Goal: Transaction & Acquisition: Purchase product/service

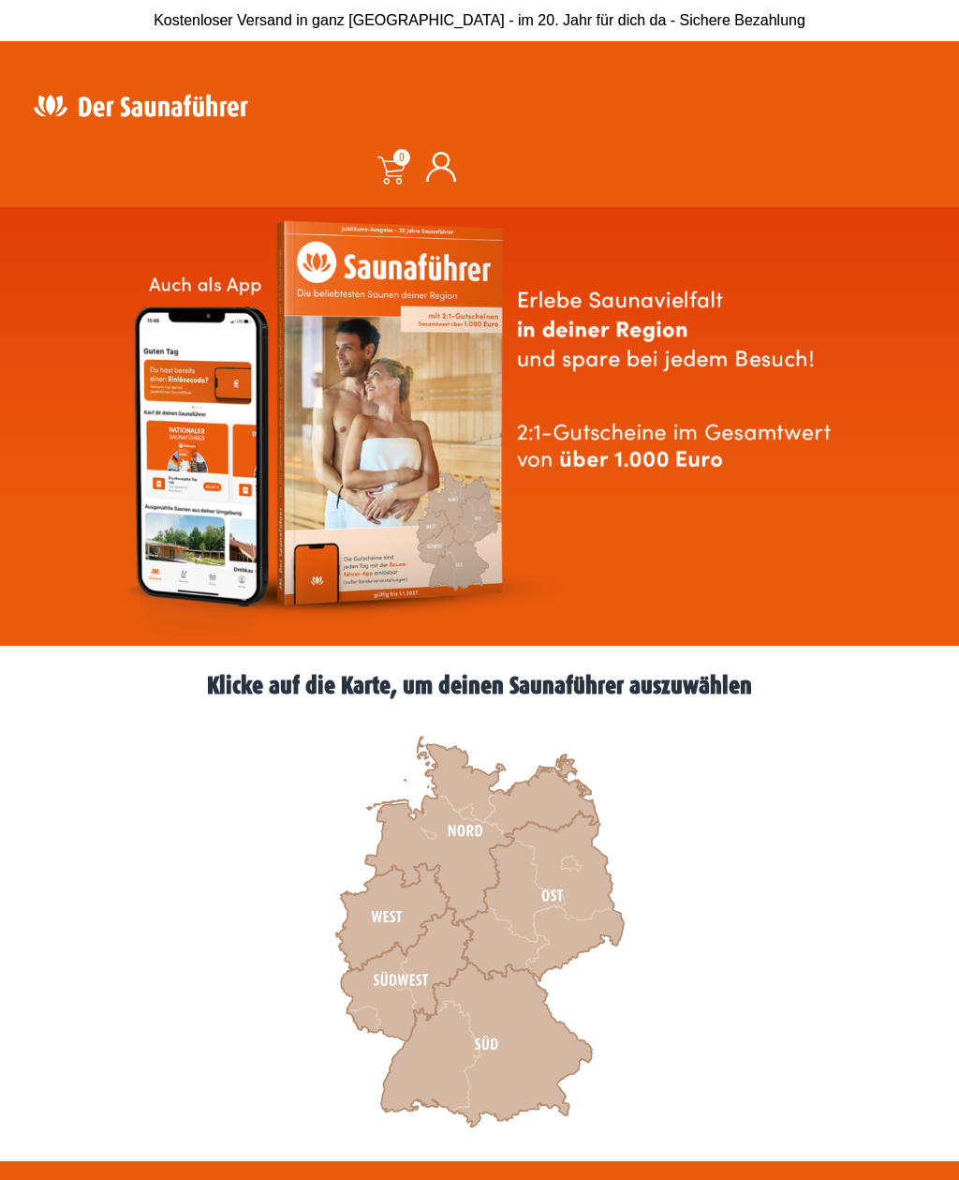
click at [400, 900] on icon at bounding box center [392, 917] width 113 height 107
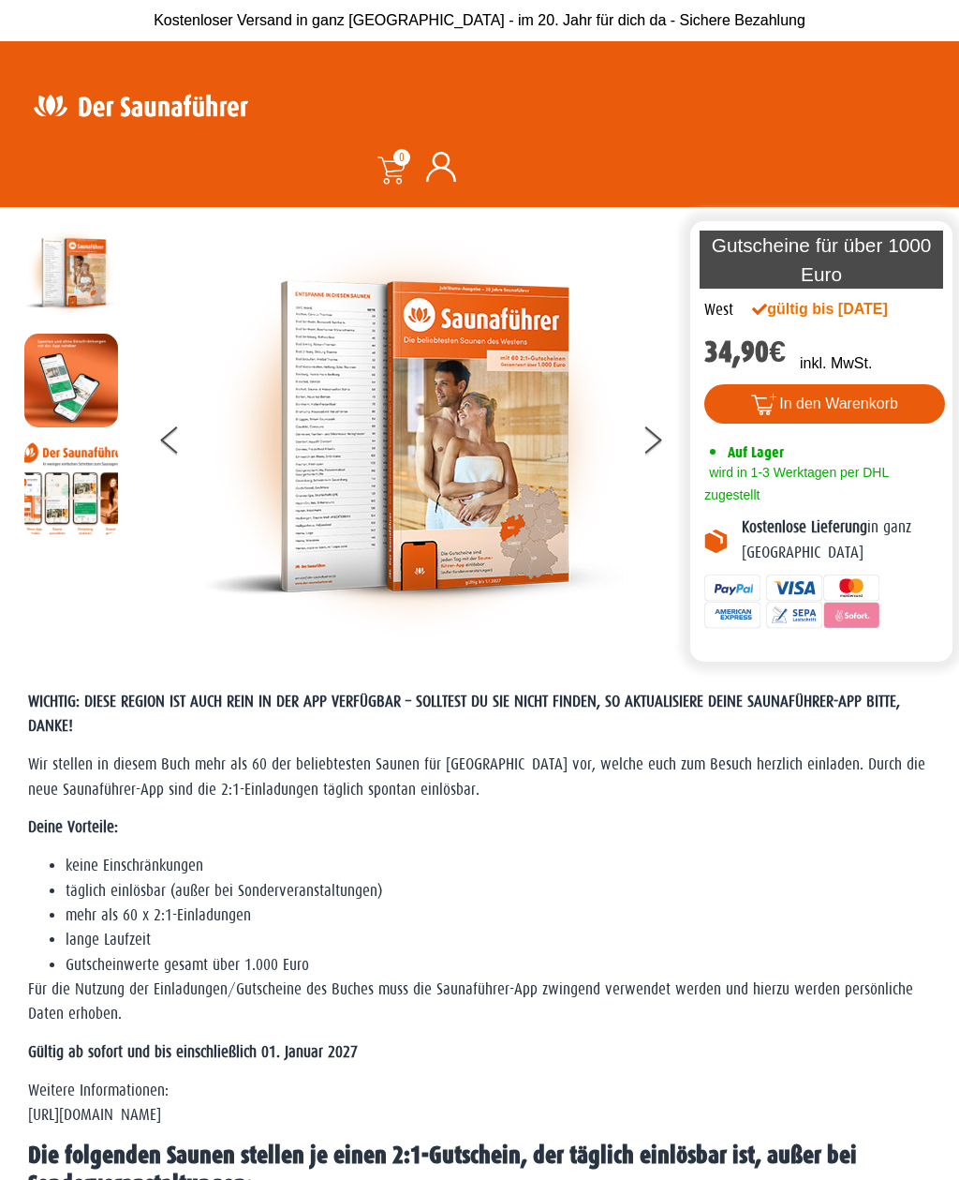
click at [518, 498] on img at bounding box center [413, 437] width 422 height 422
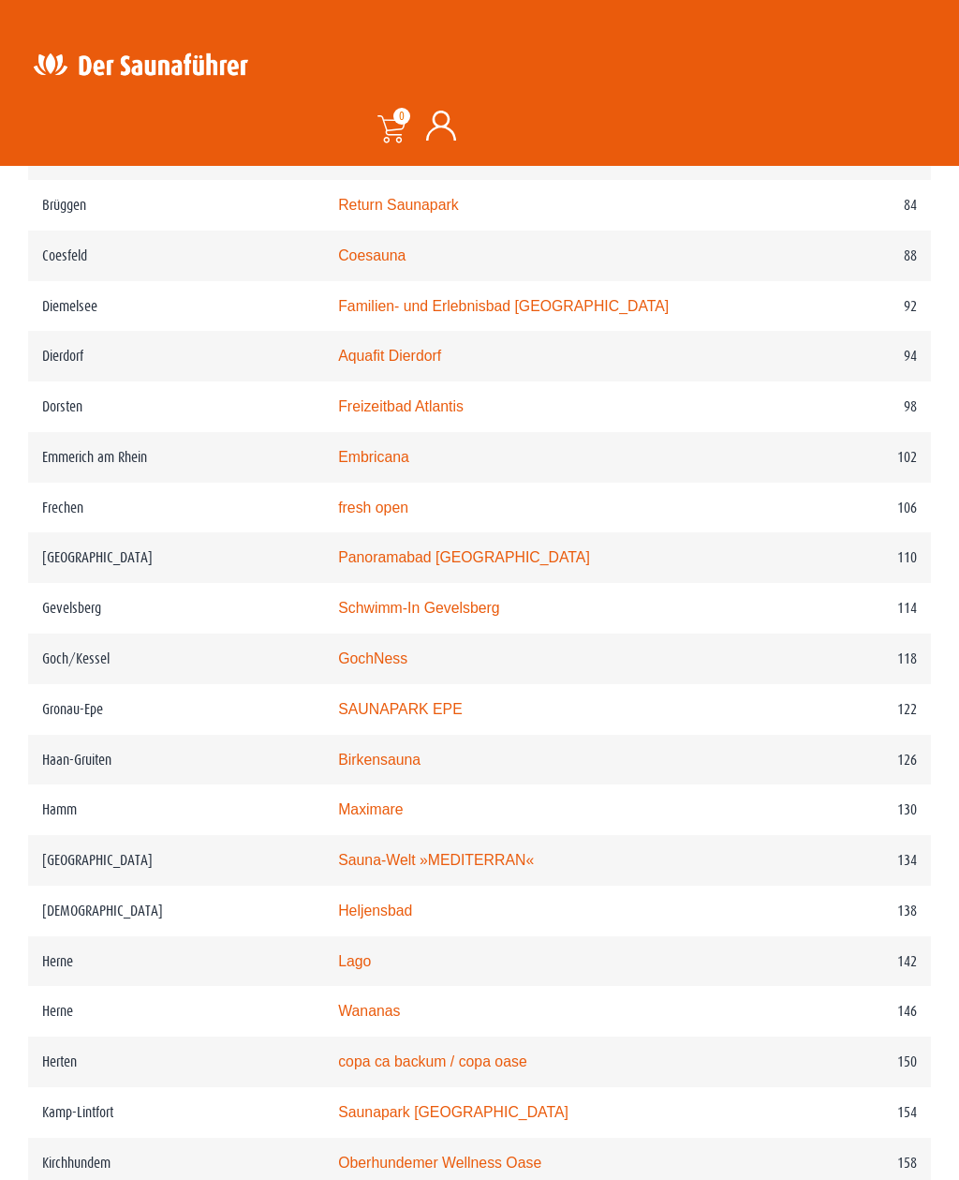
scroll to position [1813, 0]
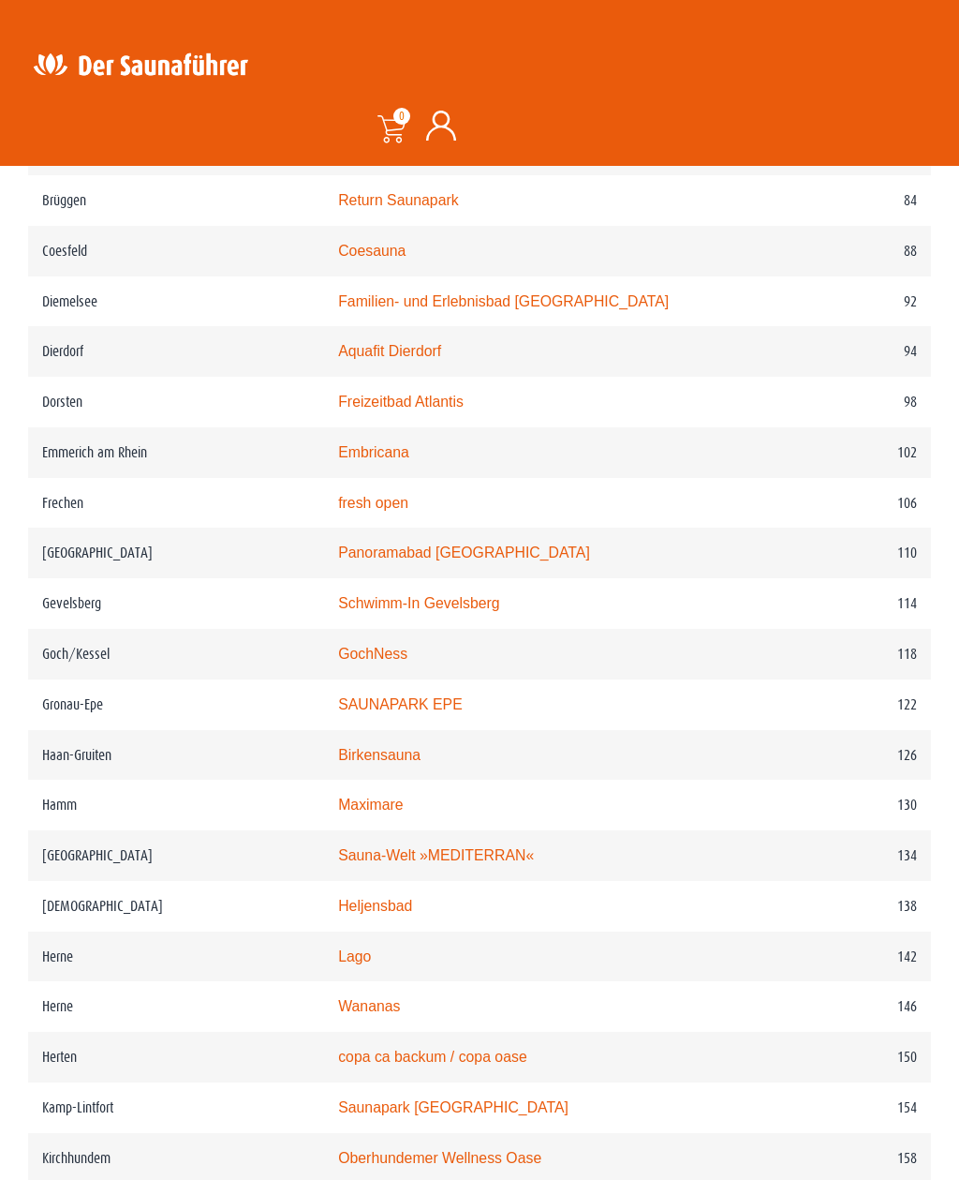
click at [902, 448] on td "102" at bounding box center [850, 452] width 162 height 51
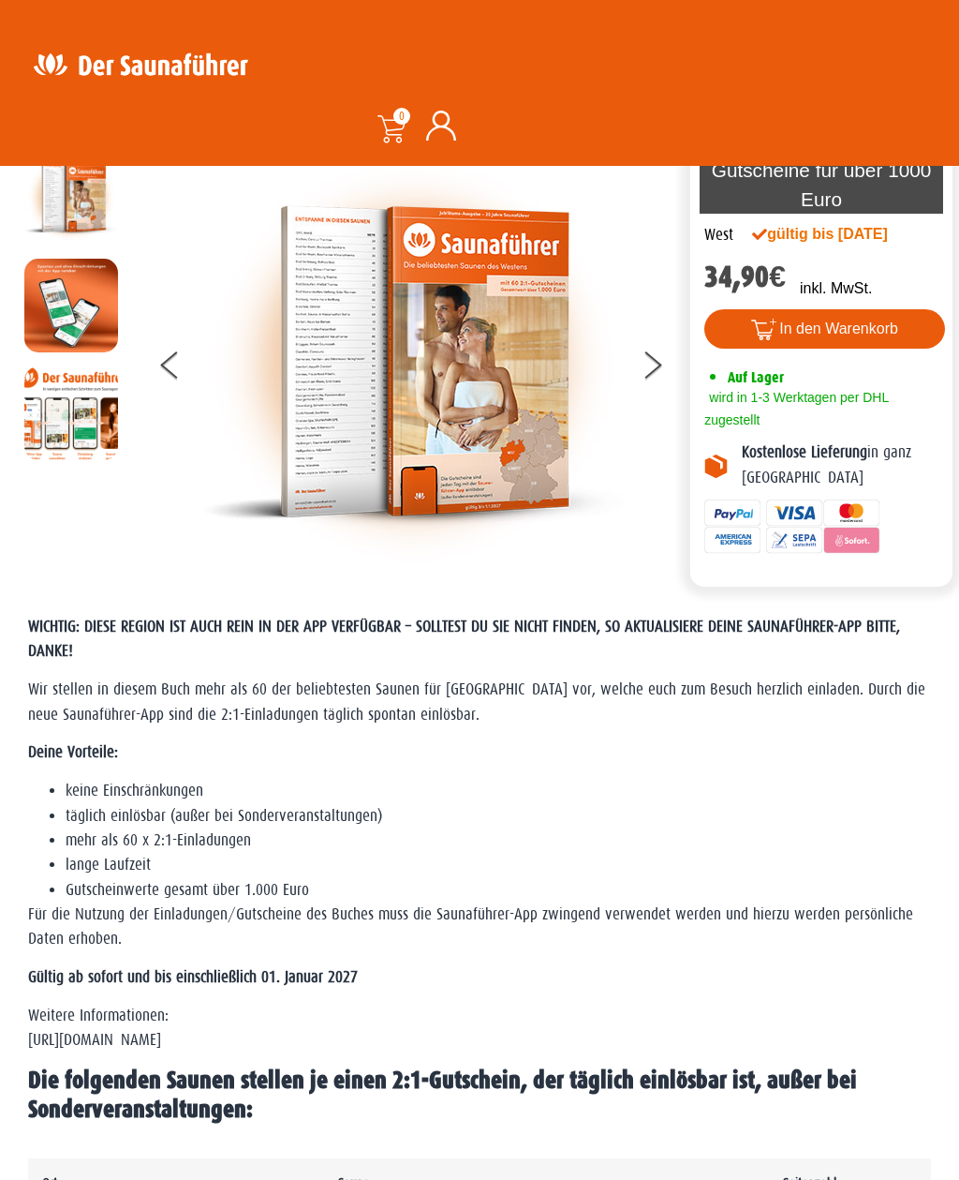
scroll to position [0, 0]
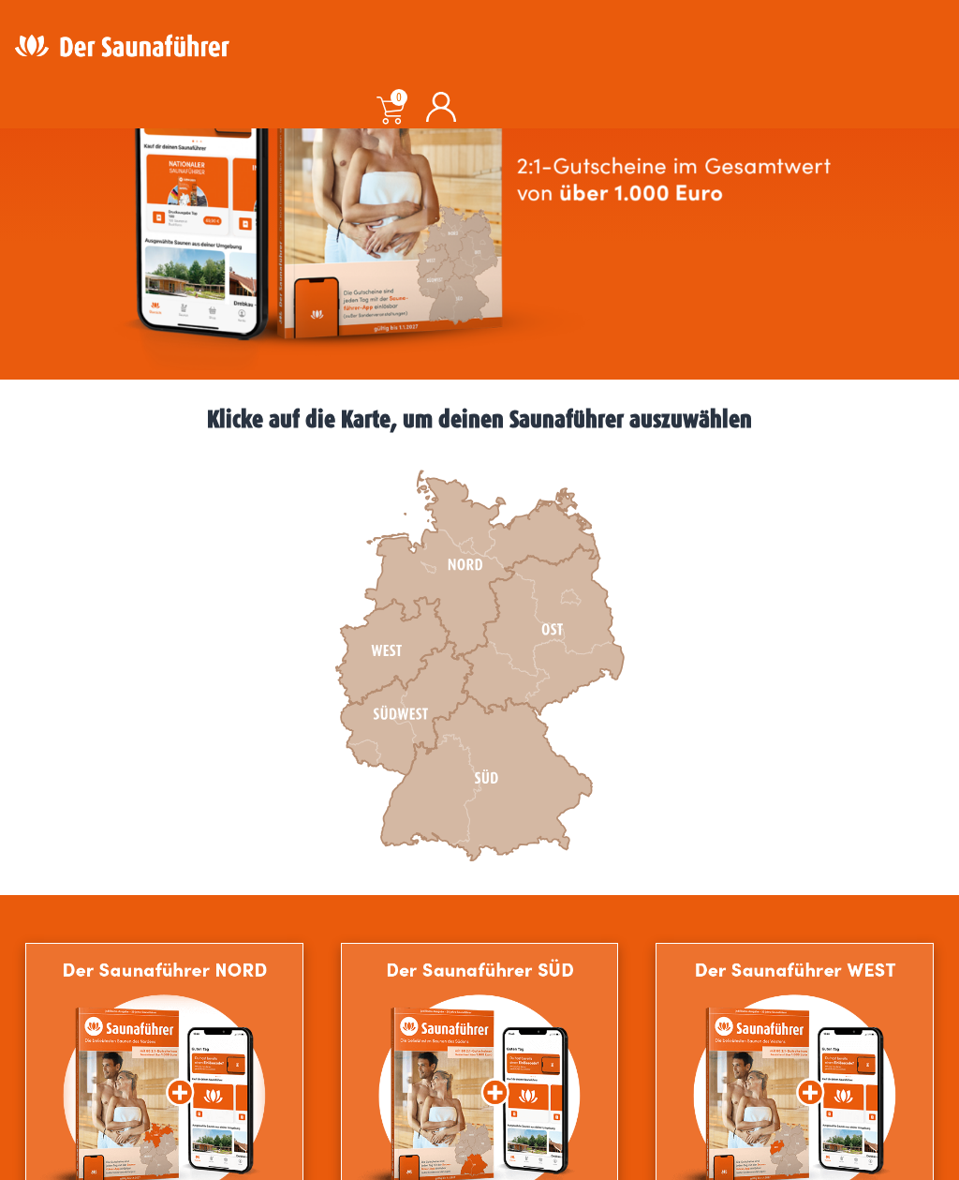
scroll to position [269, 0]
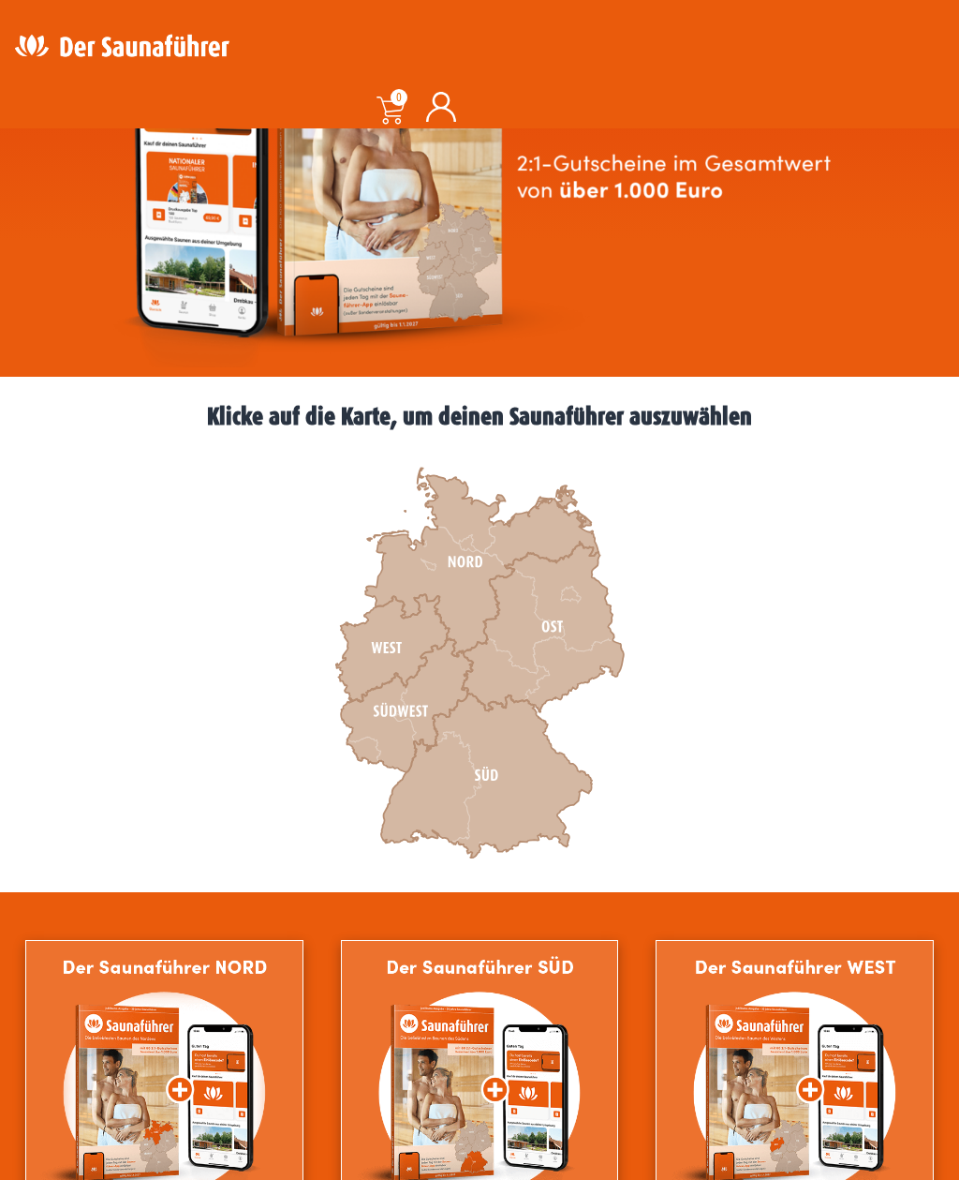
click at [395, 646] on icon at bounding box center [392, 648] width 113 height 107
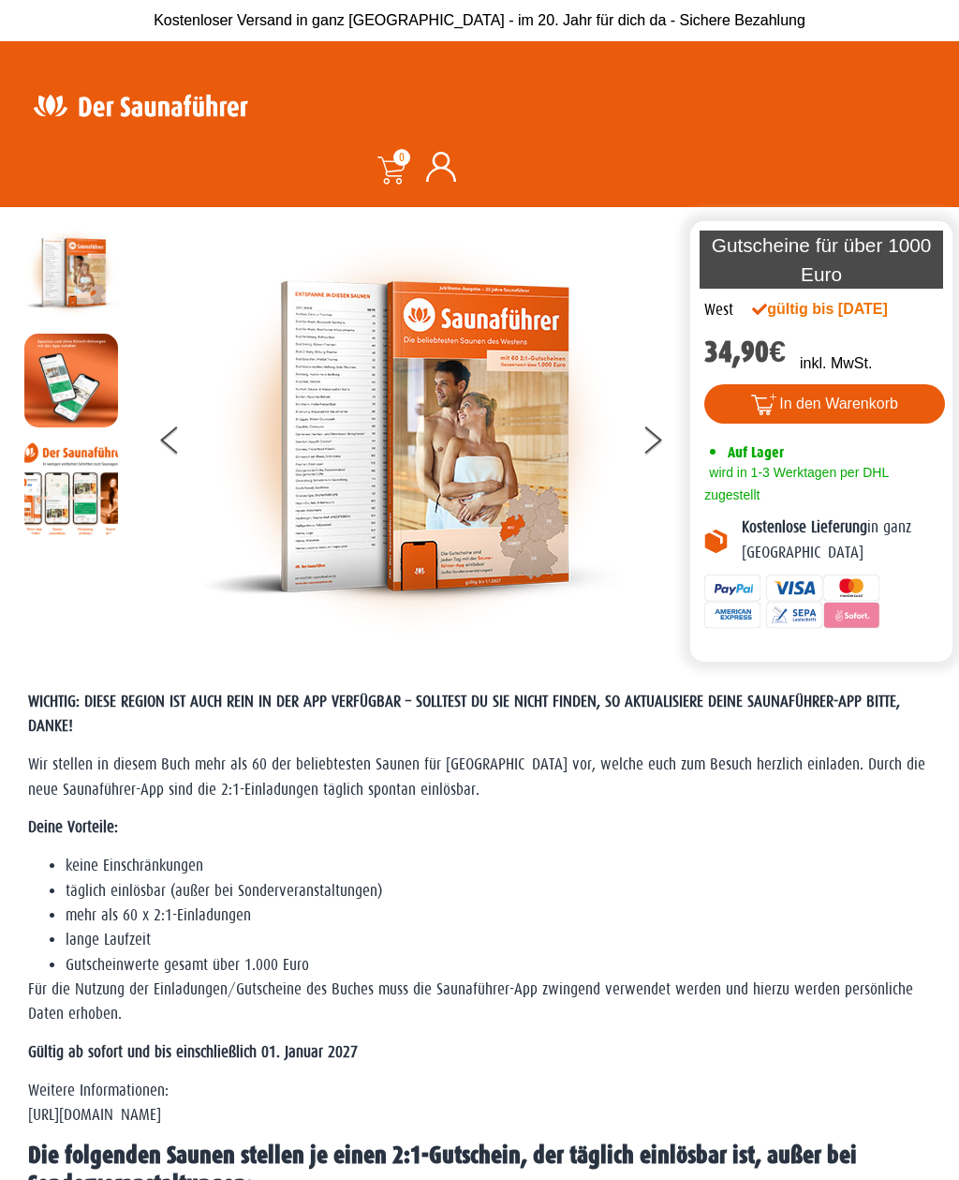
click at [660, 443] on button at bounding box center [664, 443] width 47 height 47
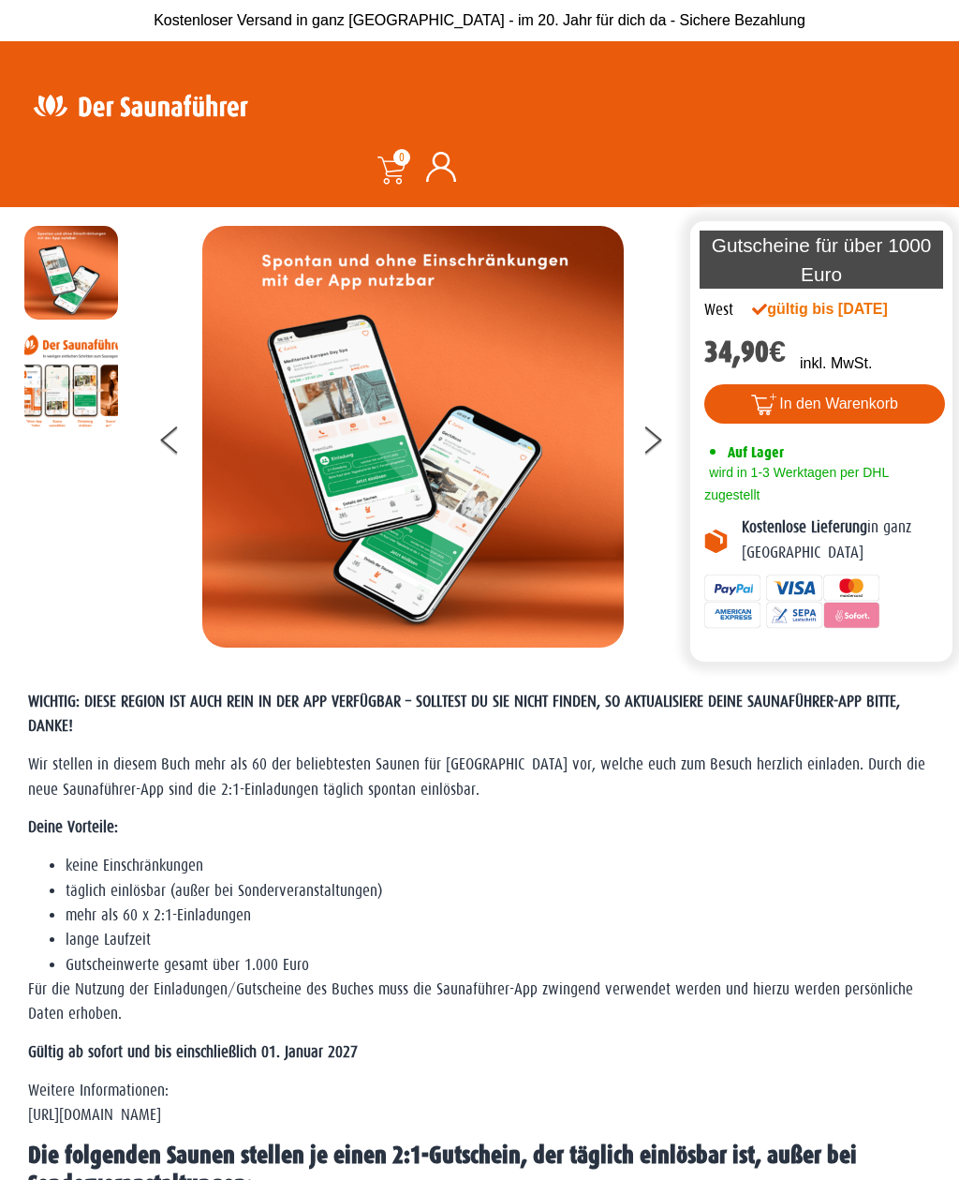
click at [654, 440] on icon at bounding box center [654, 446] width 17 height 15
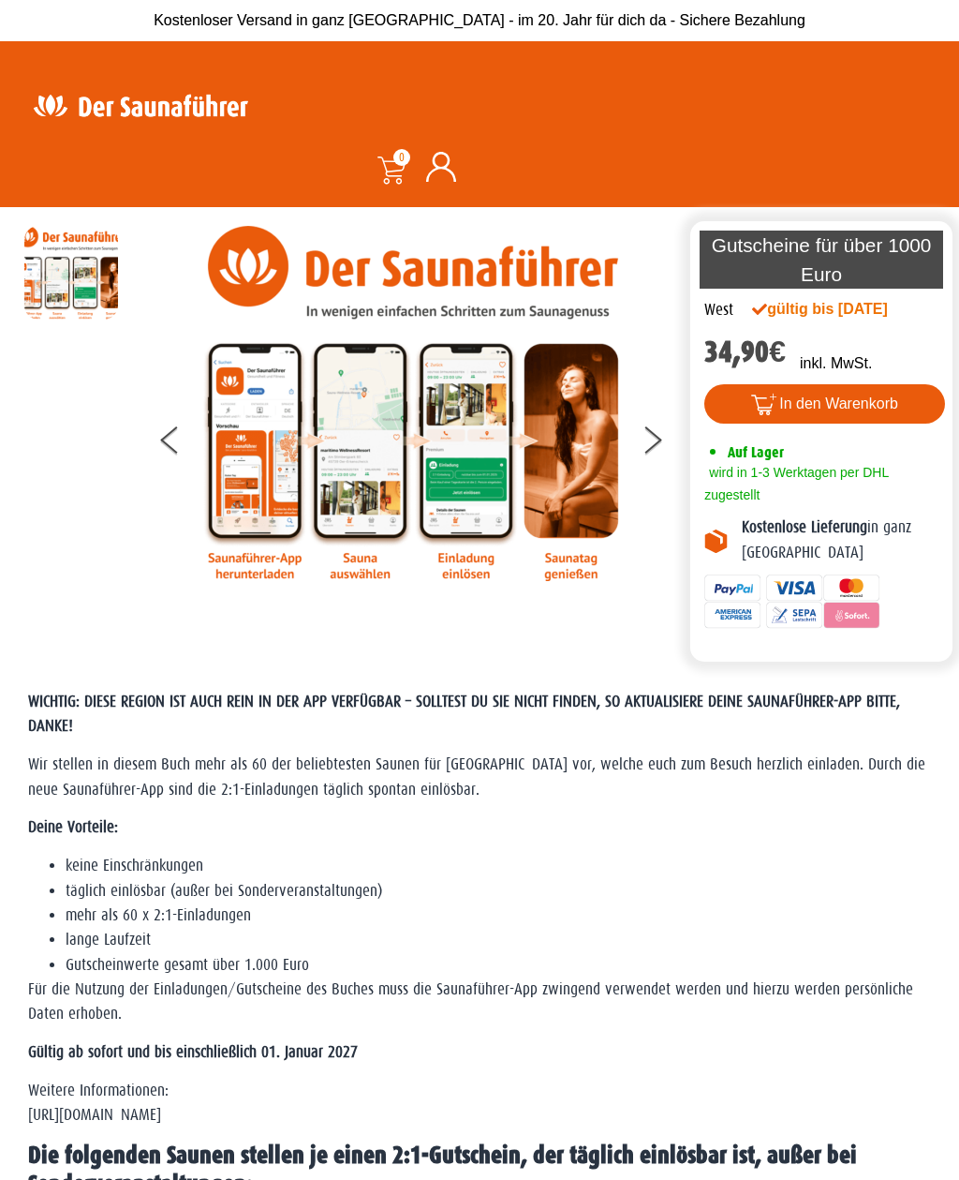
click at [663, 442] on button at bounding box center [664, 443] width 47 height 47
